Goal: Contribute content: Add original content to the website for others to see

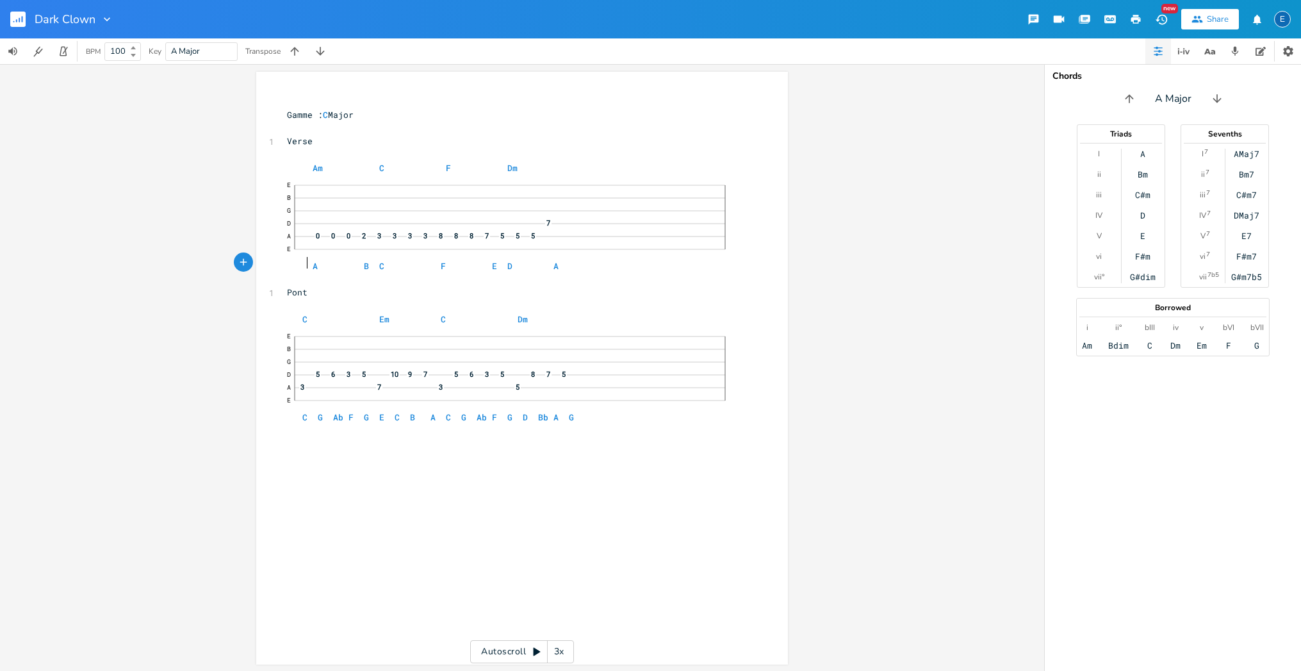
scroll to position [0, 4]
click at [21, 22] on rect "button" at bounding box center [17, 19] width 15 height 15
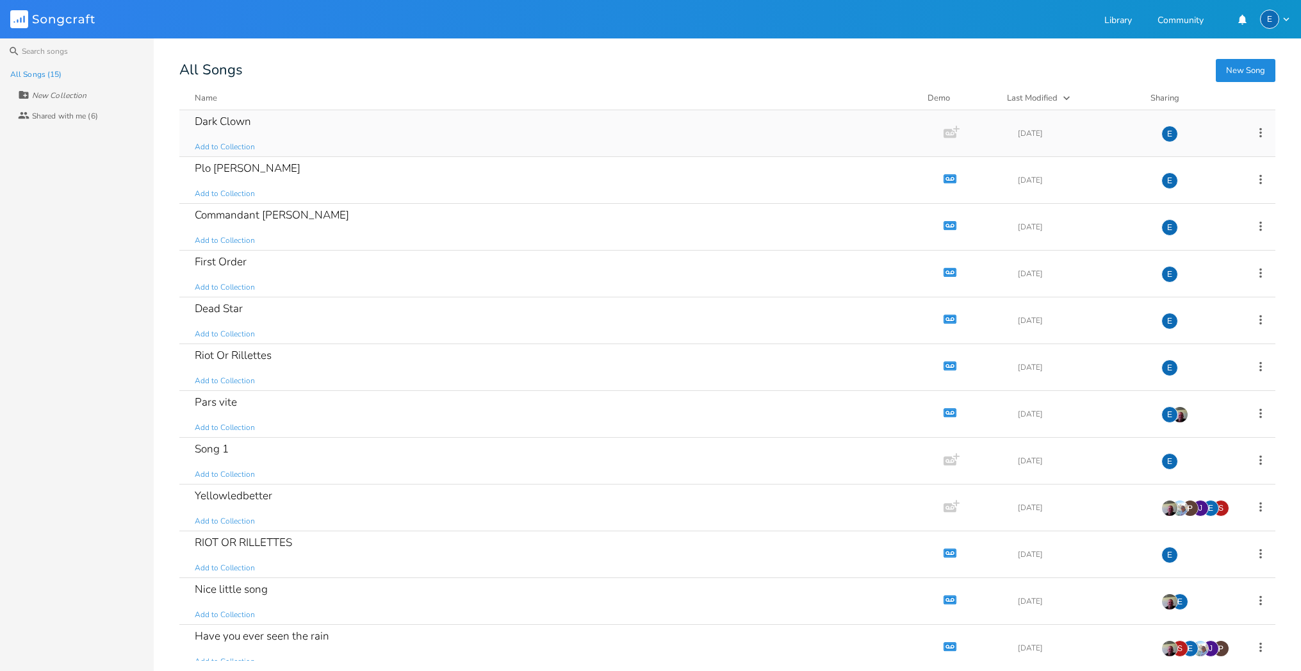
click at [943, 131] on icon "button" at bounding box center [949, 133] width 13 height 9
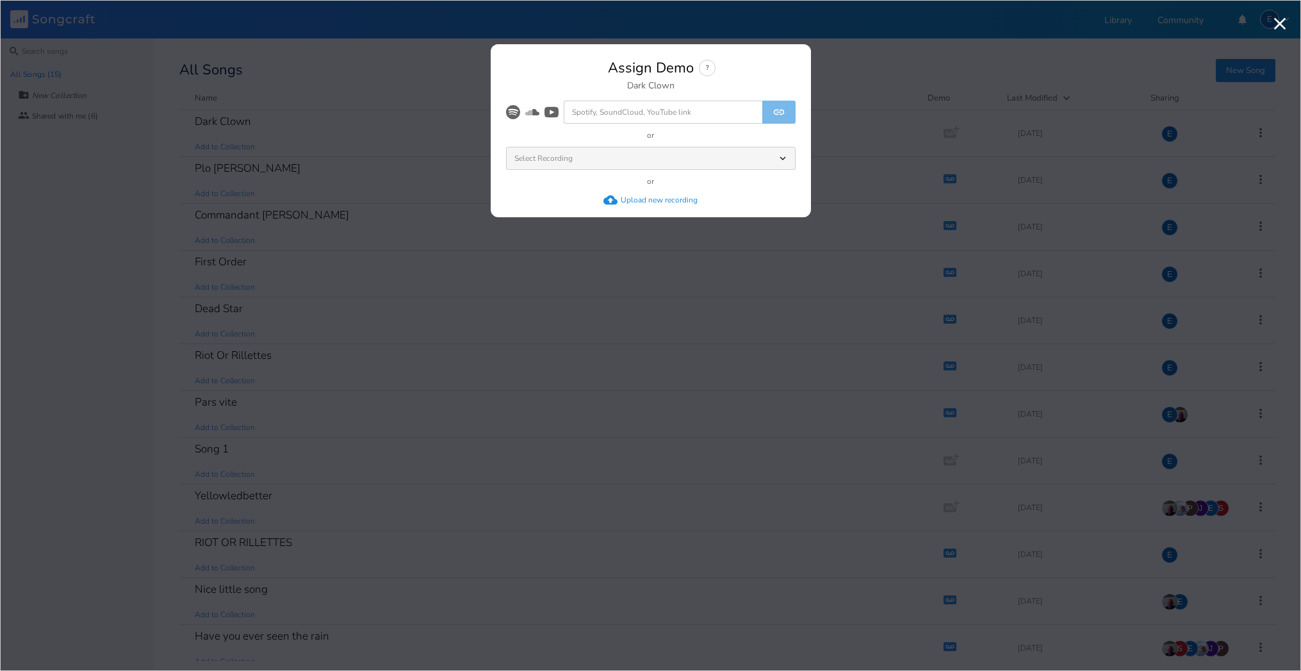
click at [650, 200] on div "Upload new recording" at bounding box center [659, 200] width 77 height 10
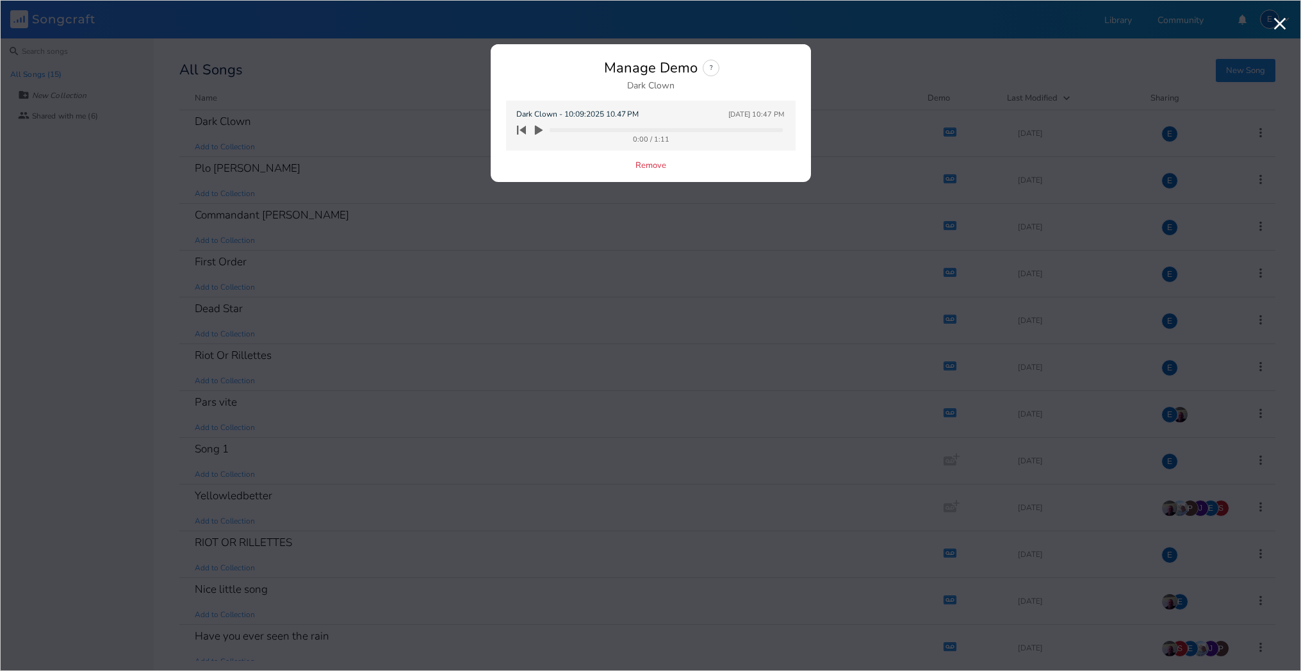
click at [537, 129] on icon "button" at bounding box center [539, 131] width 8 height 10
click at [541, 130] on icon "button" at bounding box center [539, 131] width 8 height 10
click at [537, 128] on icon "button" at bounding box center [539, 131] width 8 height 10
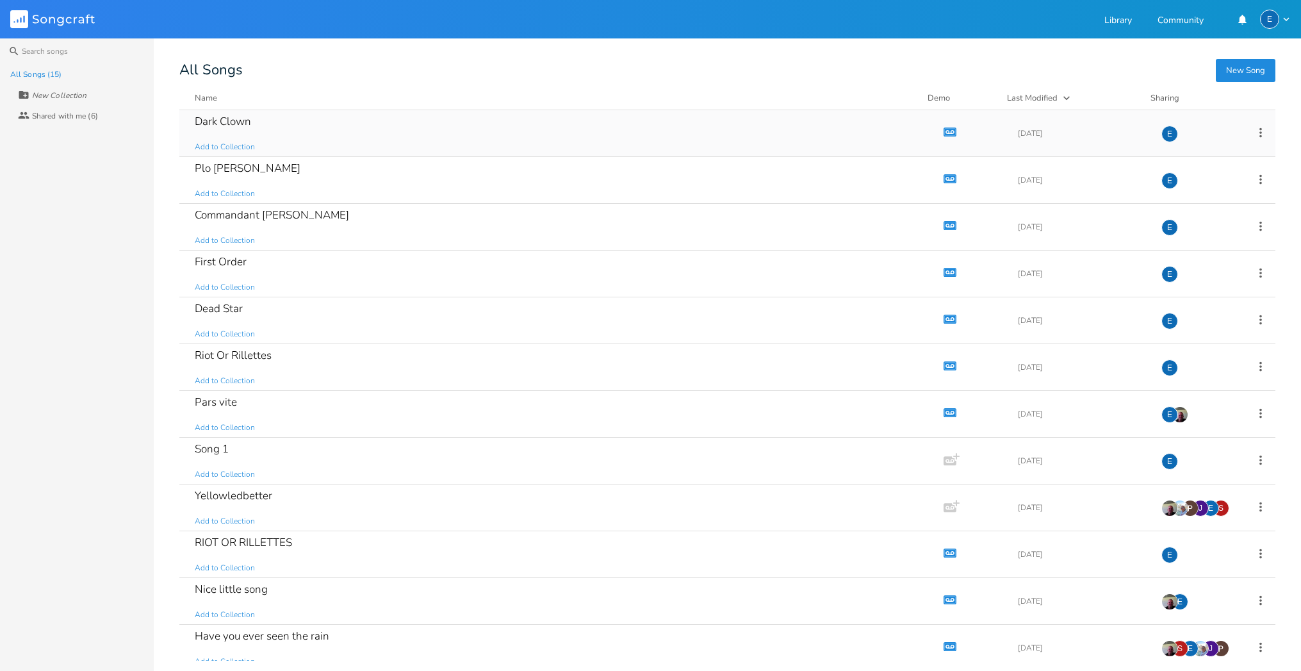
click at [945, 129] on icon "button" at bounding box center [950, 131] width 11 height 7
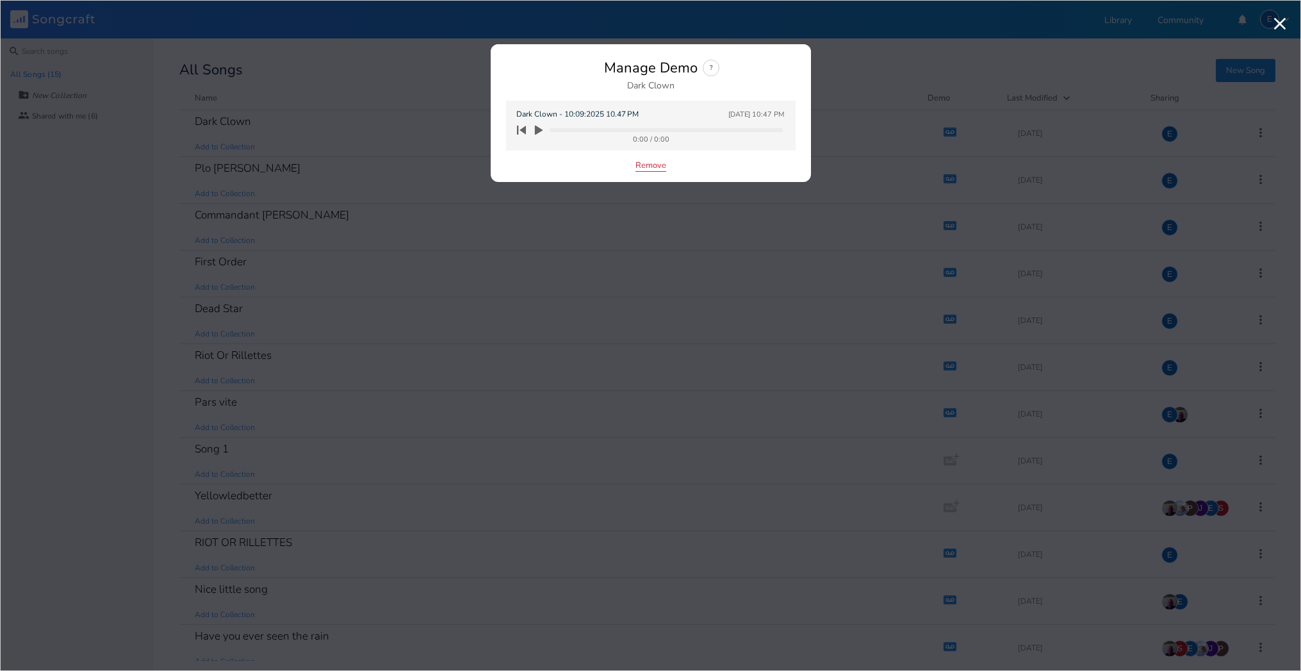
click at [647, 165] on button "Remove" at bounding box center [650, 166] width 31 height 11
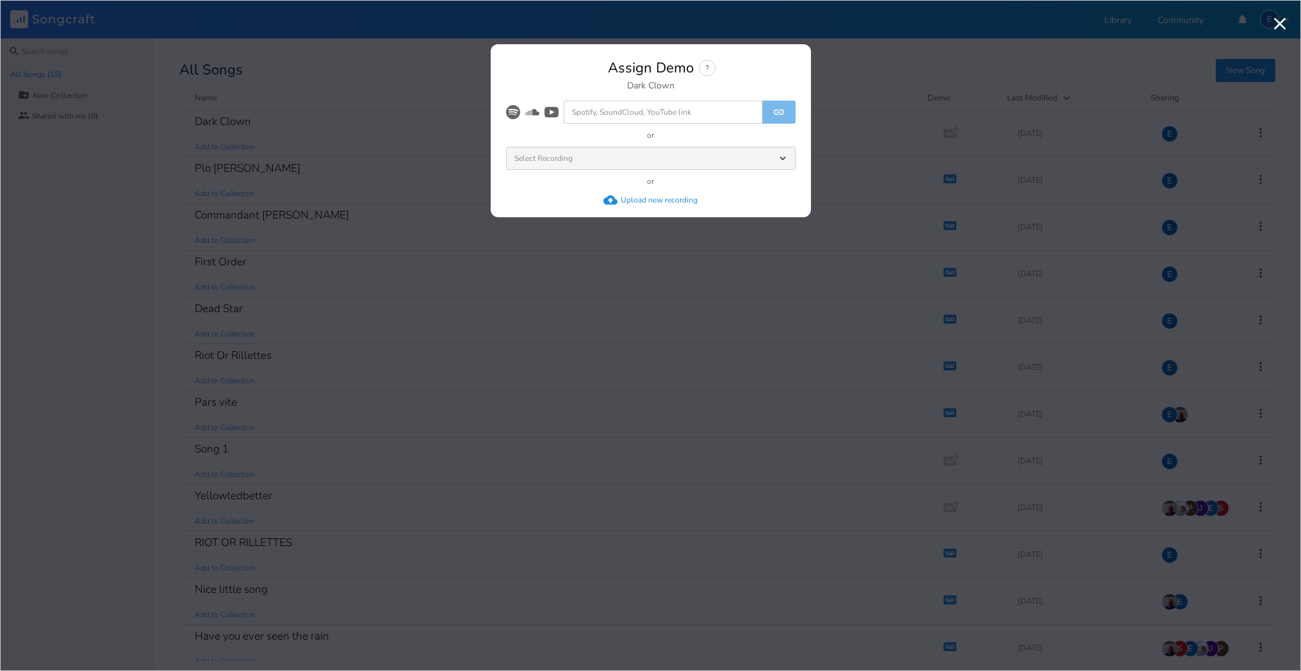
click at [645, 200] on div "Upload new recording" at bounding box center [659, 200] width 77 height 10
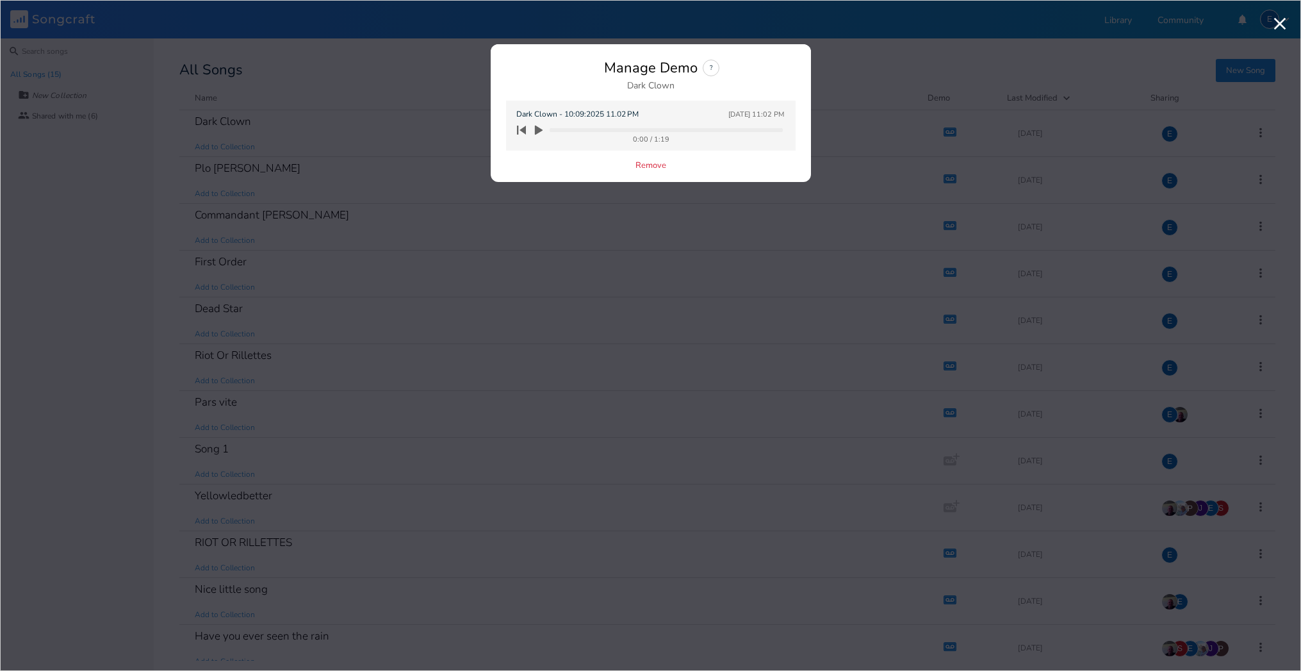
click at [539, 131] on icon "button" at bounding box center [539, 131] width 8 height 10
click at [539, 129] on icon "button" at bounding box center [539, 131] width 8 height 10
click at [542, 130] on icon "button" at bounding box center [539, 130] width 8 height 8
click at [525, 129] on icon "button" at bounding box center [521, 130] width 9 height 9
click at [541, 129] on icon "button" at bounding box center [539, 131] width 8 height 10
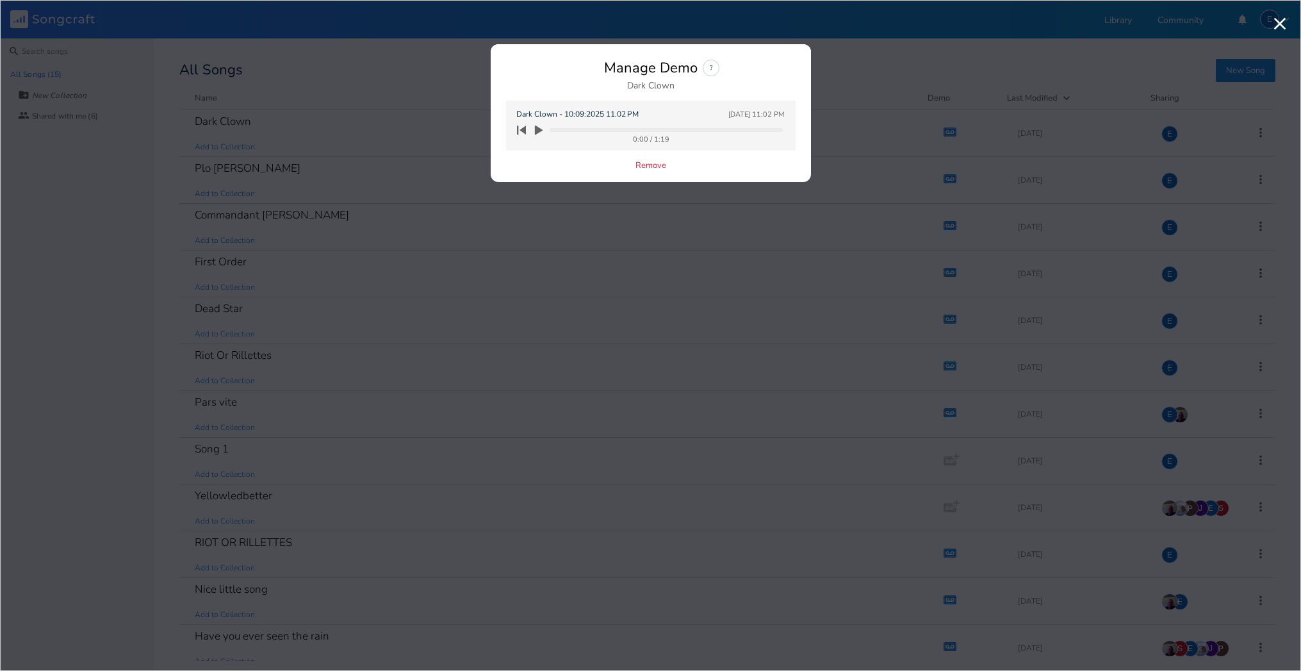
click at [537, 129] on icon "button" at bounding box center [539, 131] width 8 height 10
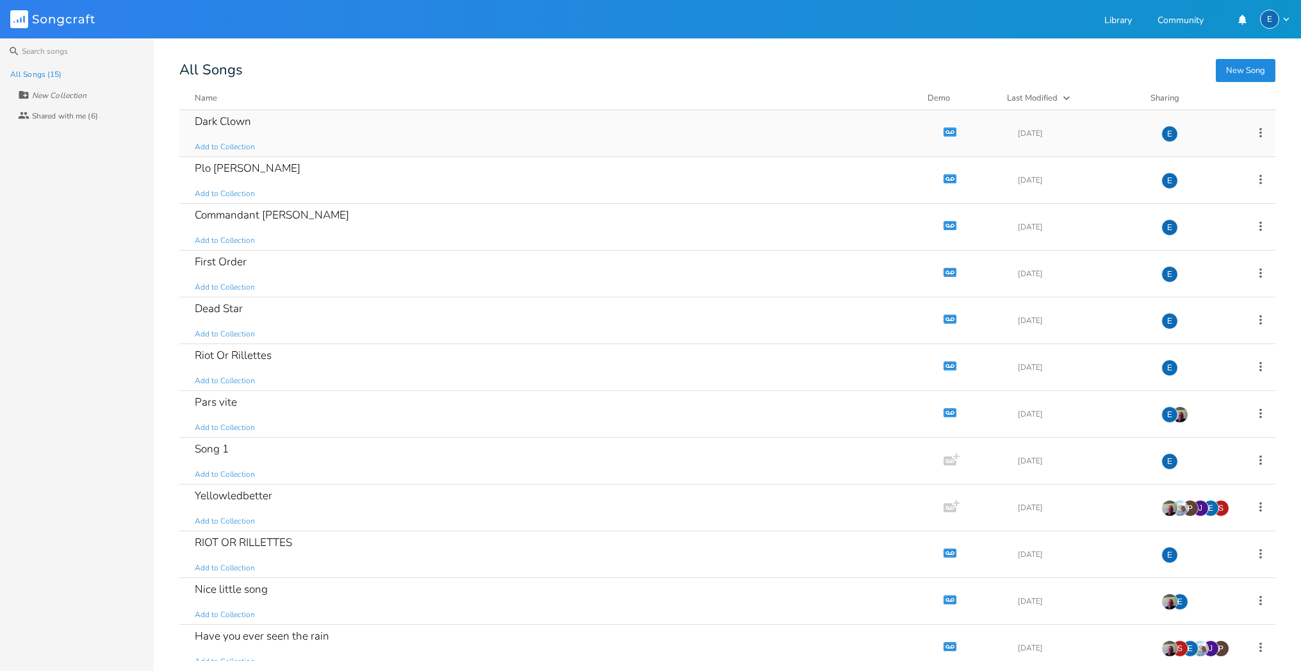
click at [945, 129] on icon "button" at bounding box center [950, 131] width 11 height 7
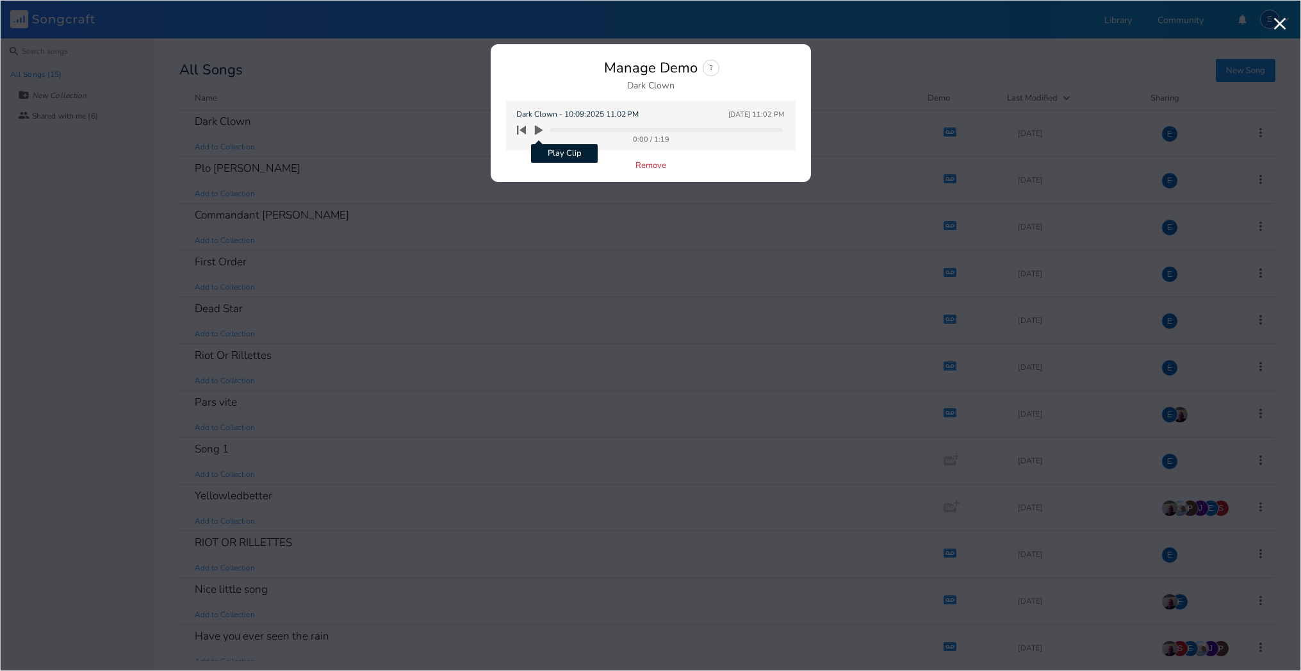
click at [537, 128] on icon "button" at bounding box center [539, 131] width 8 height 10
click at [538, 128] on icon "button" at bounding box center [539, 131] width 8 height 10
click at [537, 129] on icon "button" at bounding box center [539, 131] width 8 height 10
click at [542, 126] on icon "button" at bounding box center [539, 130] width 12 height 12
click at [537, 129] on icon "button" at bounding box center [539, 131] width 8 height 10
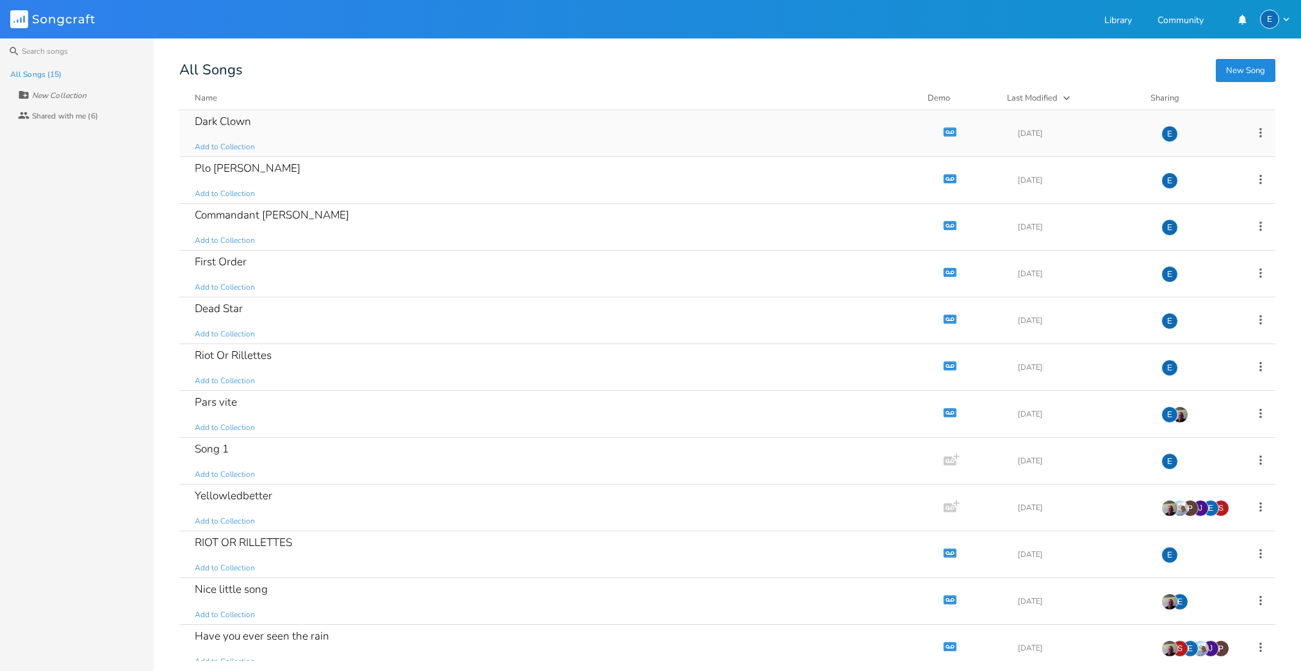
click at [945, 131] on icon "Demo" at bounding box center [949, 132] width 13 height 13
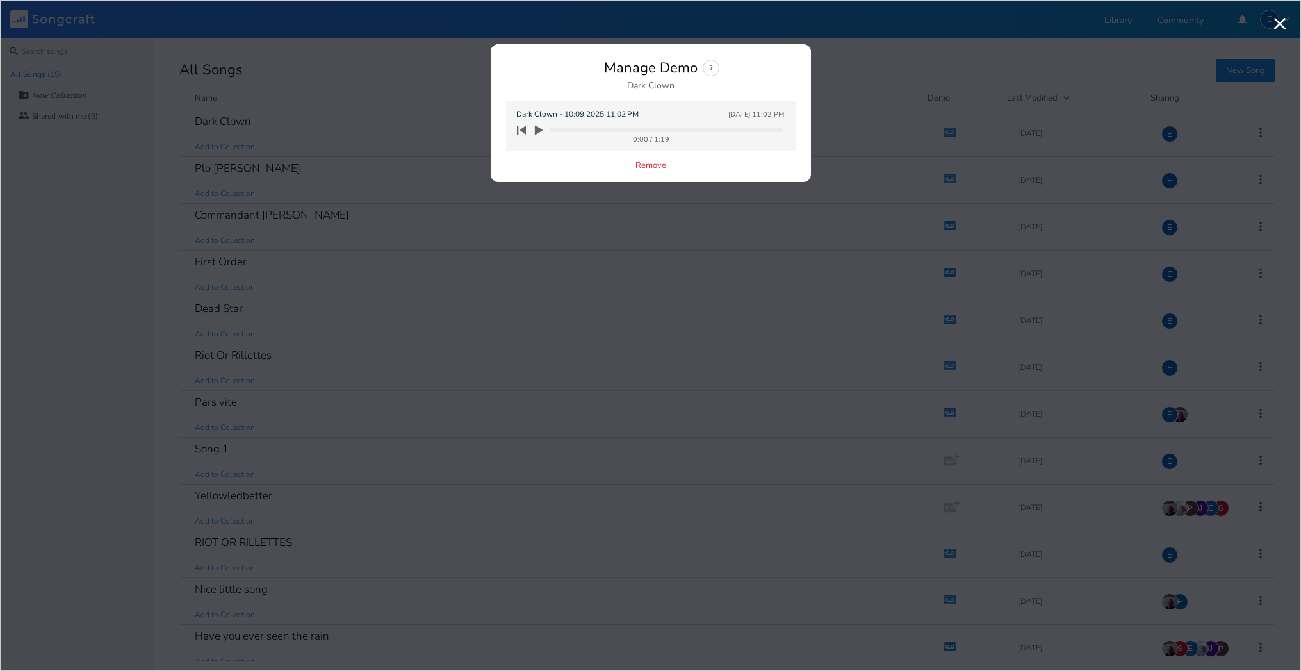
click at [539, 129] on icon "button" at bounding box center [539, 131] width 8 height 10
